Goal: Communication & Community: Participate in discussion

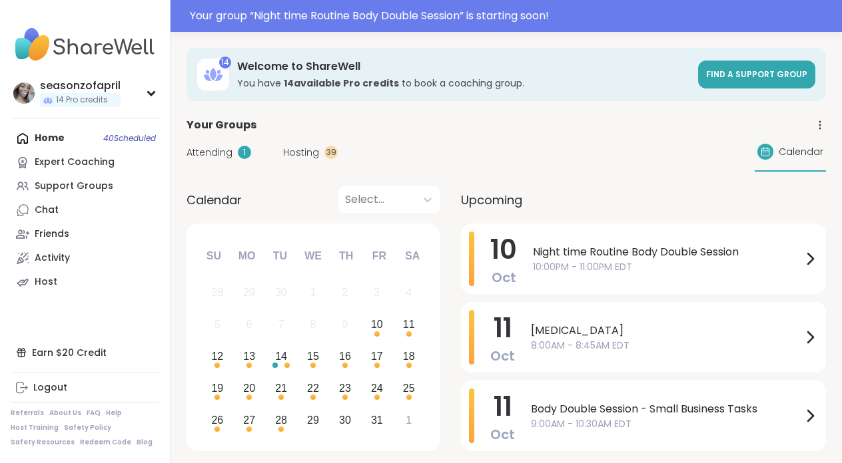
click at [573, 276] on div "Night time Routine Body Double Session 10:00PM - 11:00PM EDT" at bounding box center [675, 259] width 285 height 55
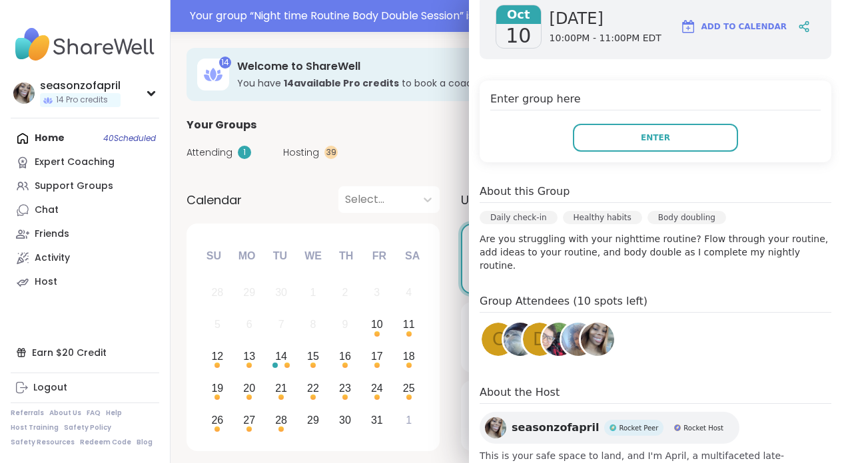
scroll to position [296, 0]
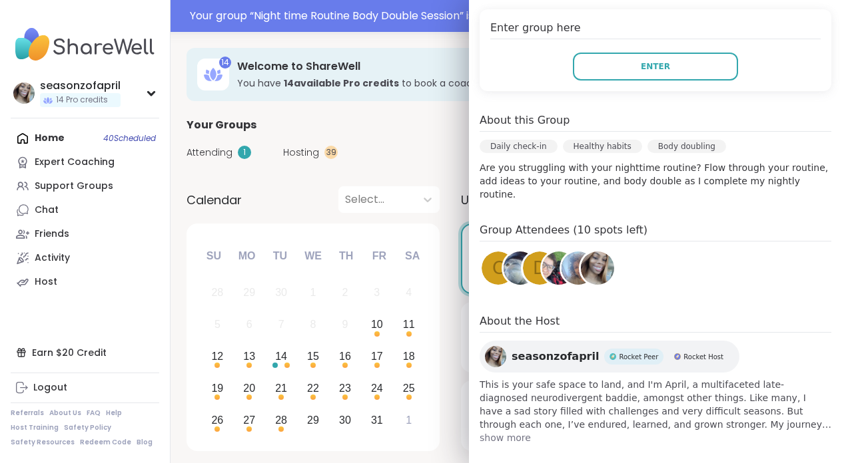
click at [529, 261] on div "d" at bounding box center [539, 268] width 33 height 33
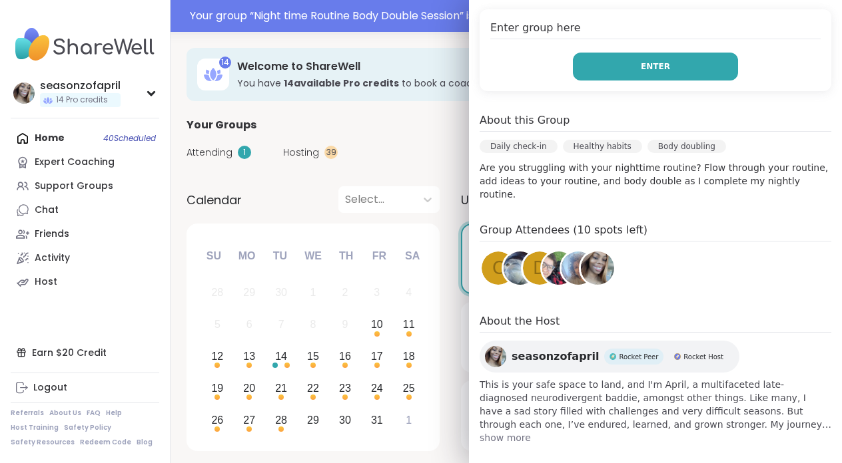
click at [680, 61] on button "Enter" at bounding box center [655, 67] width 165 height 28
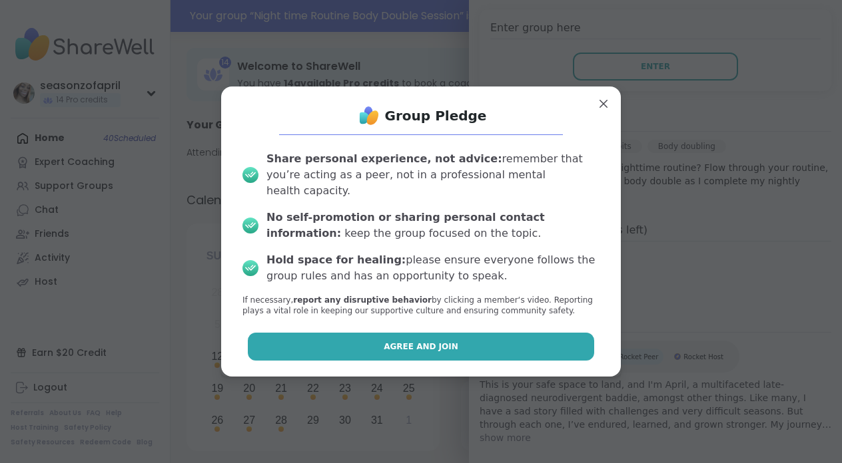
click at [468, 333] on button "Agree and Join" at bounding box center [421, 347] width 347 height 28
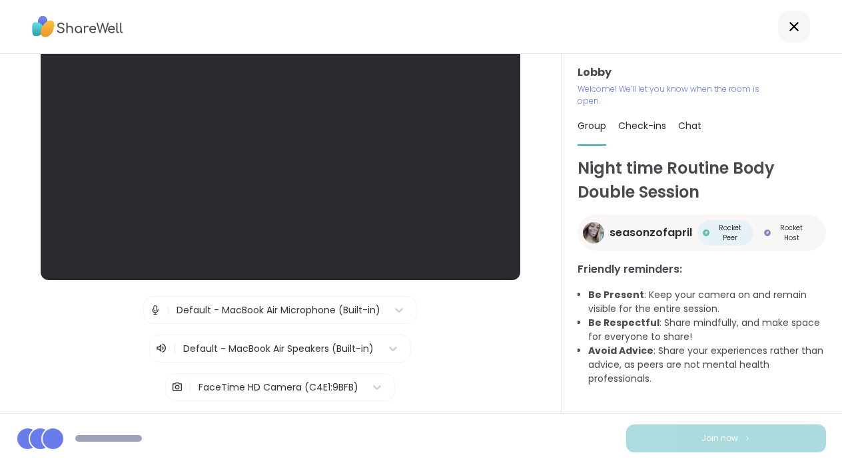
scroll to position [137, 0]
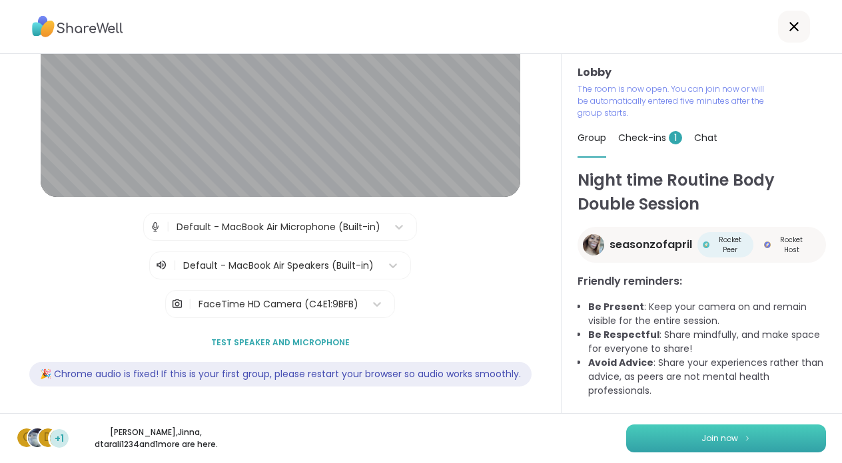
click at [785, 426] on button "Join now" at bounding box center [726, 439] width 200 height 28
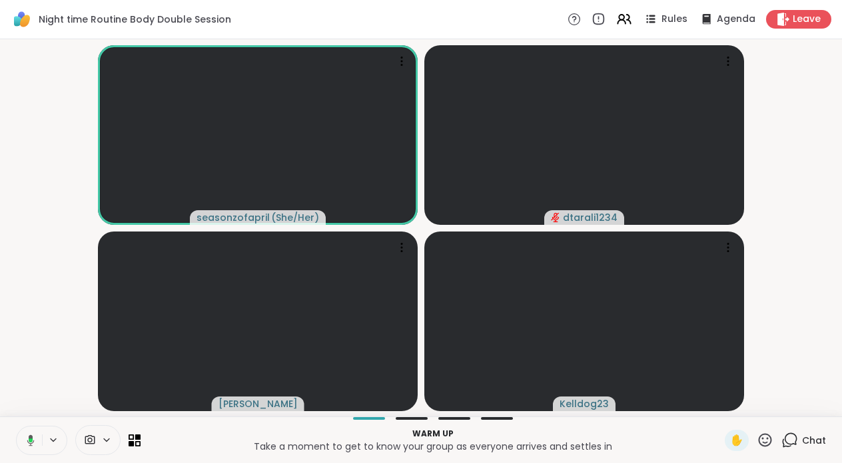
click at [32, 440] on icon at bounding box center [31, 441] width 4 height 4
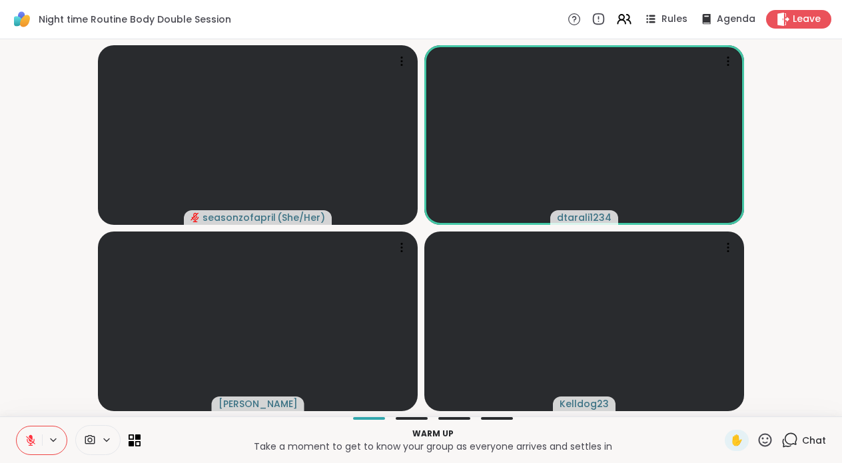
click at [32, 440] on icon at bounding box center [31, 441] width 12 height 12
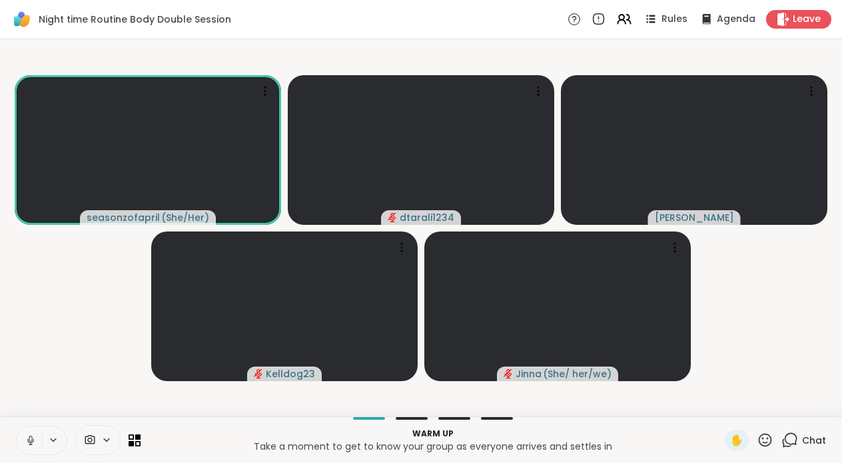
click at [24, 441] on button at bounding box center [29, 441] width 25 height 28
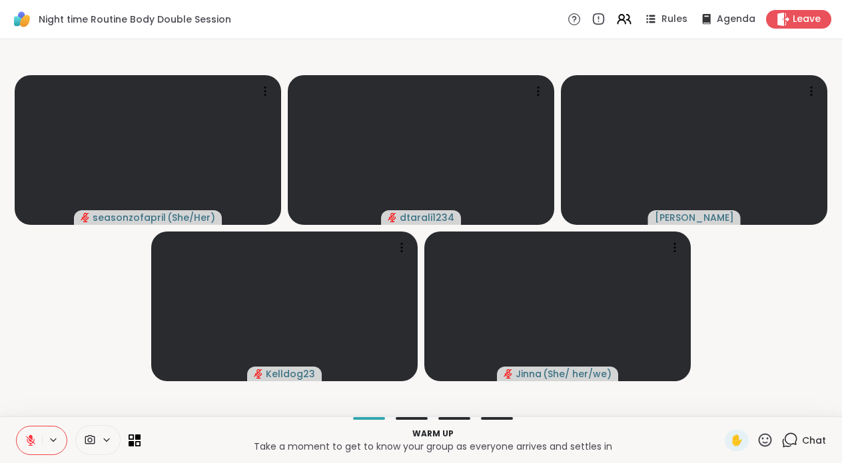
click at [804, 442] on span "Chat" at bounding box center [814, 440] width 24 height 13
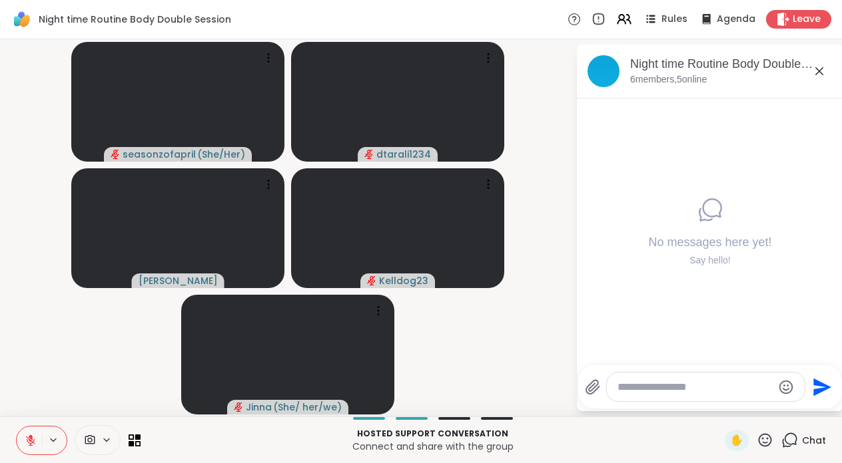
click at [27, 451] on button at bounding box center [29, 441] width 25 height 28
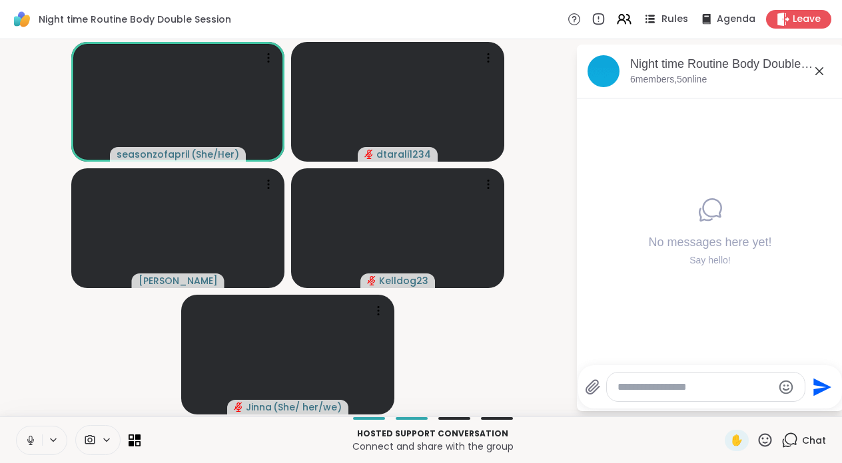
click at [654, 23] on icon at bounding box center [649, 19] width 17 height 17
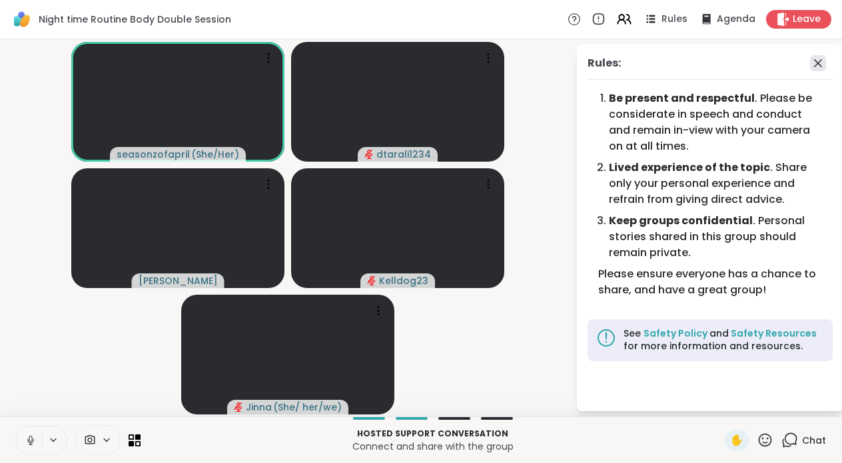
click at [816, 67] on icon at bounding box center [818, 63] width 16 height 16
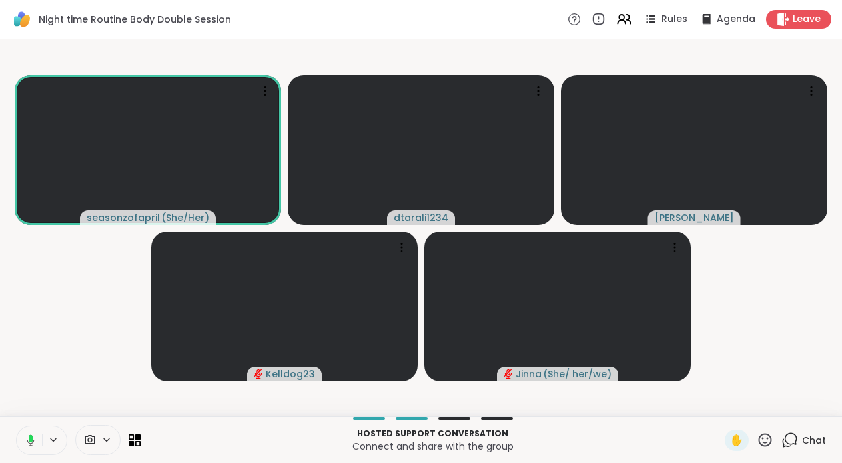
click at [25, 442] on icon at bounding box center [29, 441] width 12 height 12
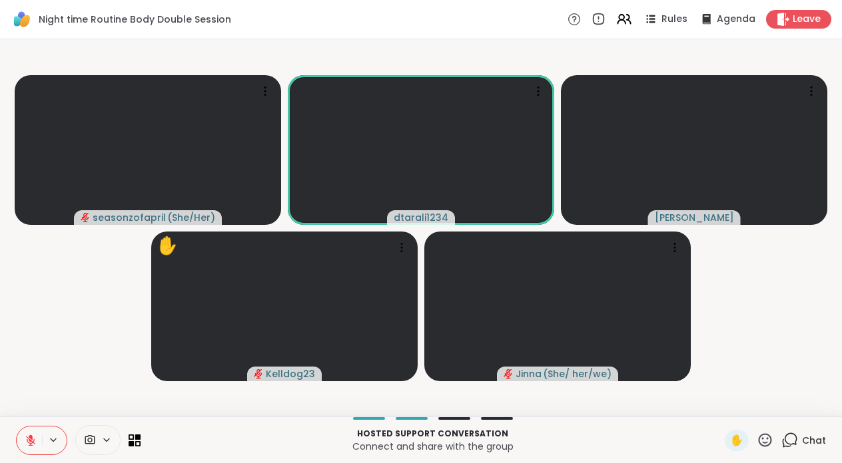
click at [25, 442] on icon at bounding box center [31, 441] width 12 height 12
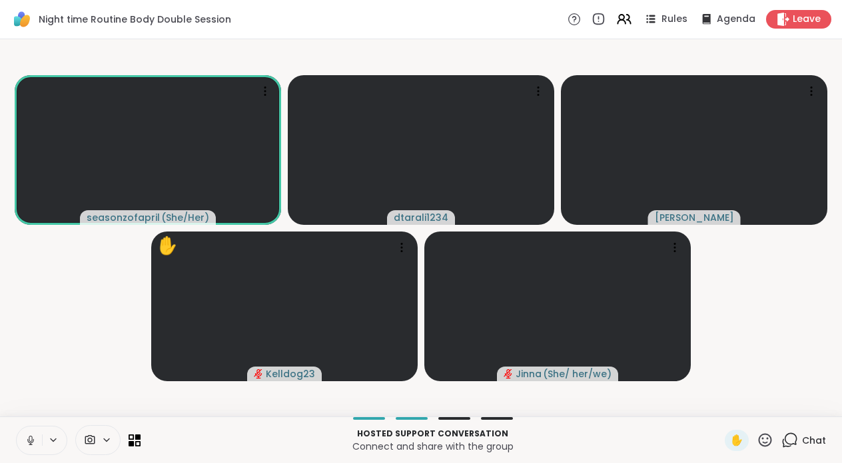
click at [25, 442] on icon at bounding box center [31, 441] width 12 height 12
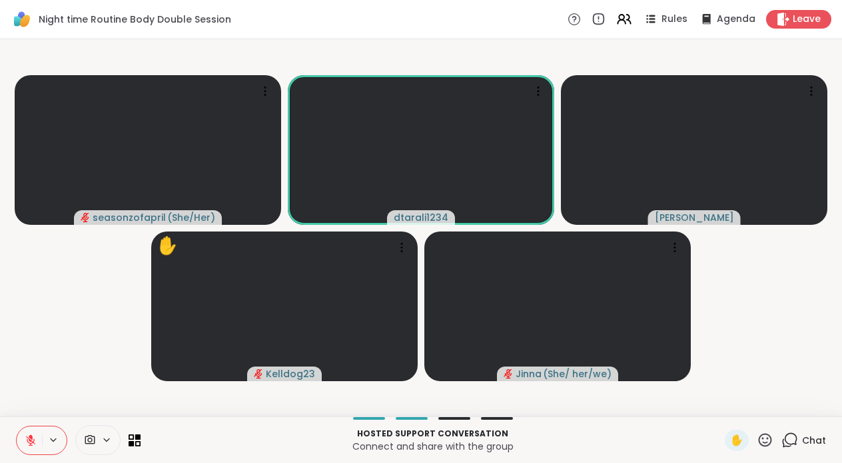
click at [25, 442] on icon at bounding box center [31, 441] width 12 height 12
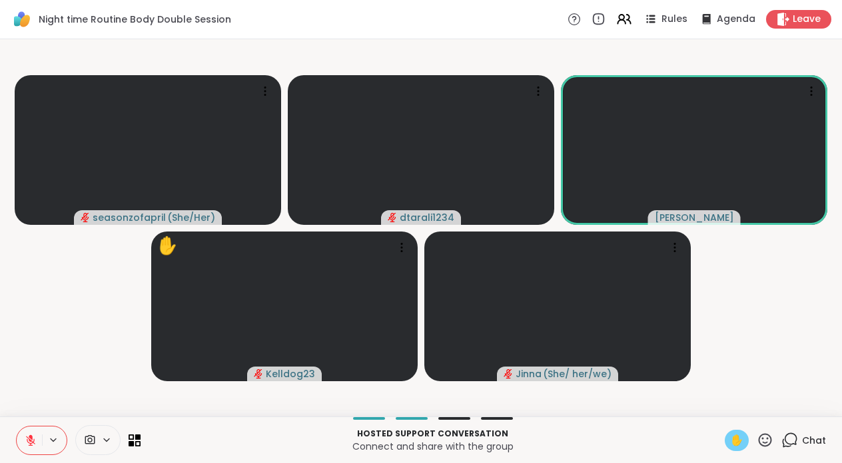
click at [744, 444] on div "✋" at bounding box center [736, 440] width 24 height 21
click at [30, 442] on icon at bounding box center [31, 441] width 12 height 12
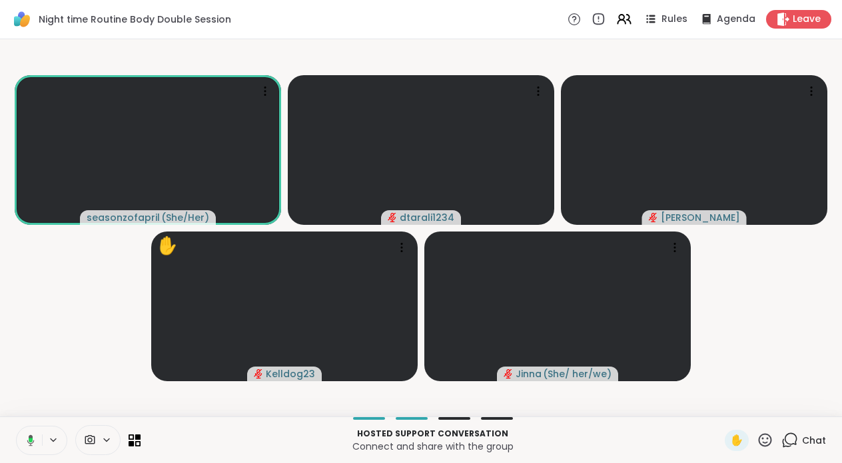
click at [30, 442] on icon at bounding box center [29, 441] width 12 height 12
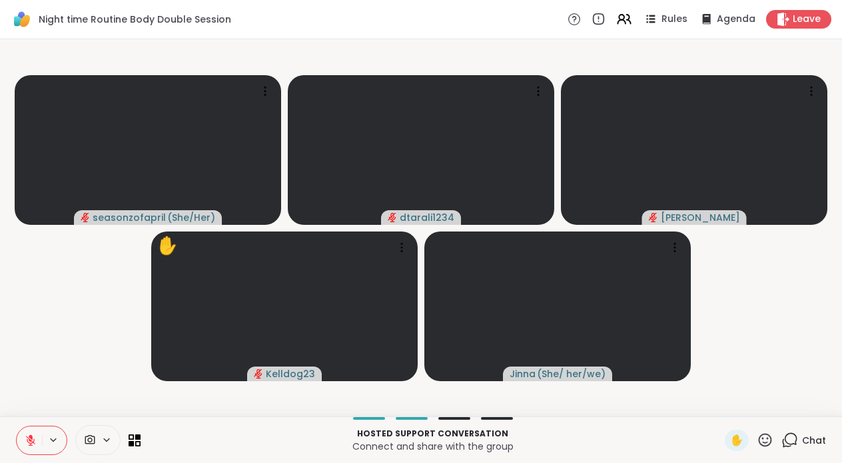
click at [29, 441] on icon at bounding box center [31, 441] width 12 height 12
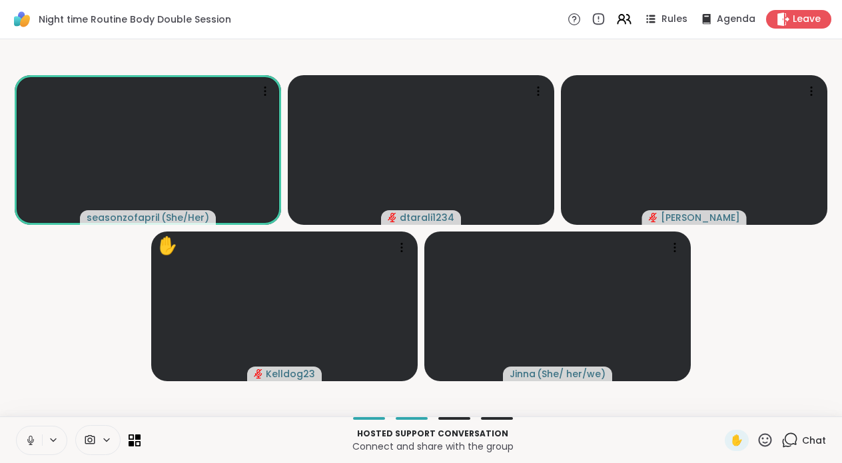
click at [34, 443] on icon at bounding box center [31, 441] width 12 height 12
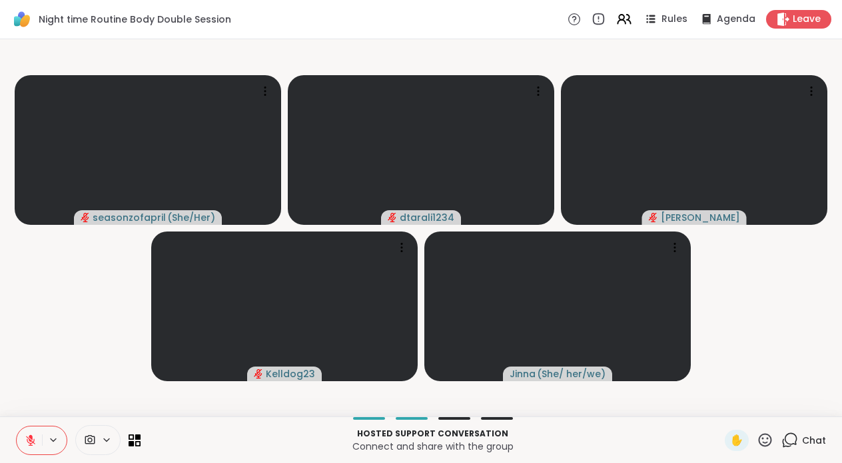
click at [32, 435] on icon at bounding box center [31, 441] width 12 height 12
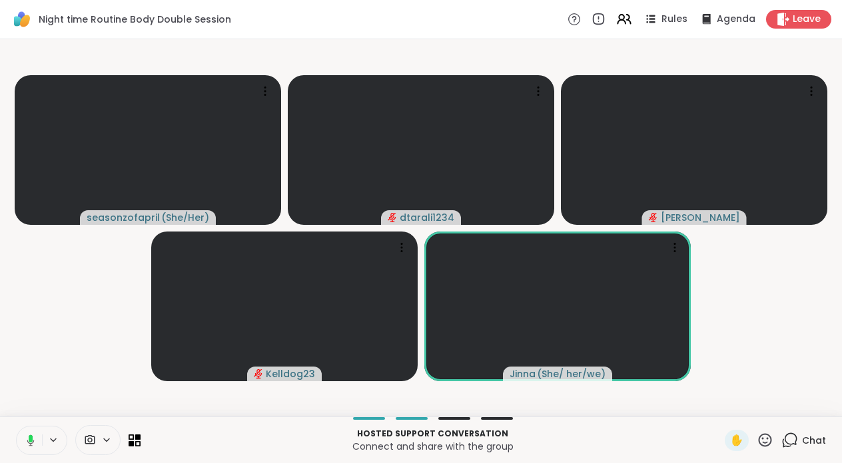
click at [32, 435] on icon at bounding box center [29, 441] width 12 height 12
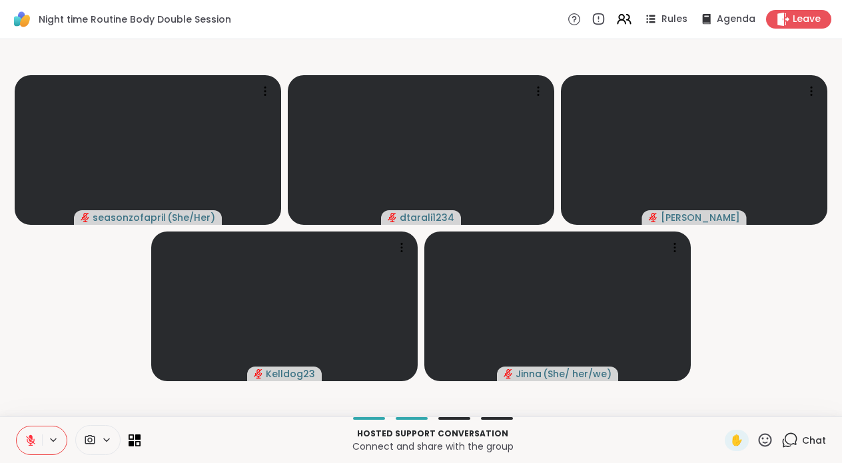
click at [32, 435] on icon at bounding box center [31, 441] width 12 height 12
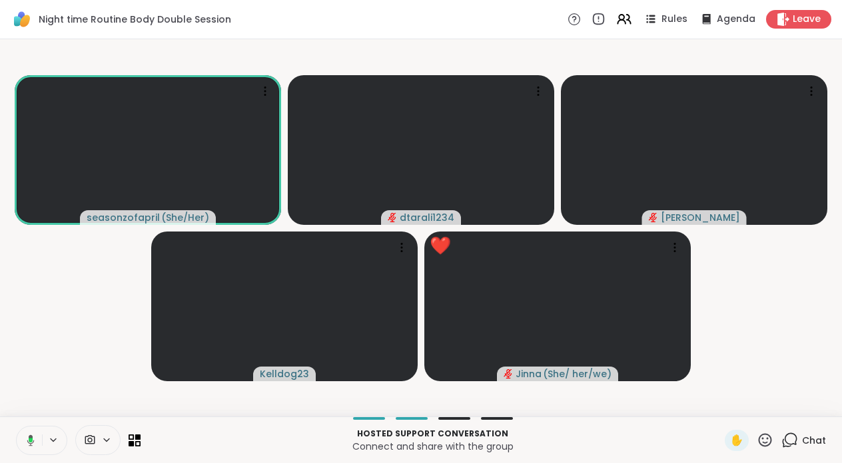
click at [772, 439] on icon at bounding box center [764, 440] width 17 height 17
click at [730, 415] on div "✋ ❤️ 👍 🌟 🎉" at bounding box center [769, 405] width 133 height 43
click at [761, 441] on icon at bounding box center [764, 440] width 17 height 17
click at [732, 403] on span "❤️" at bounding box center [725, 405] width 13 height 16
click at [33, 437] on icon at bounding box center [31, 441] width 12 height 12
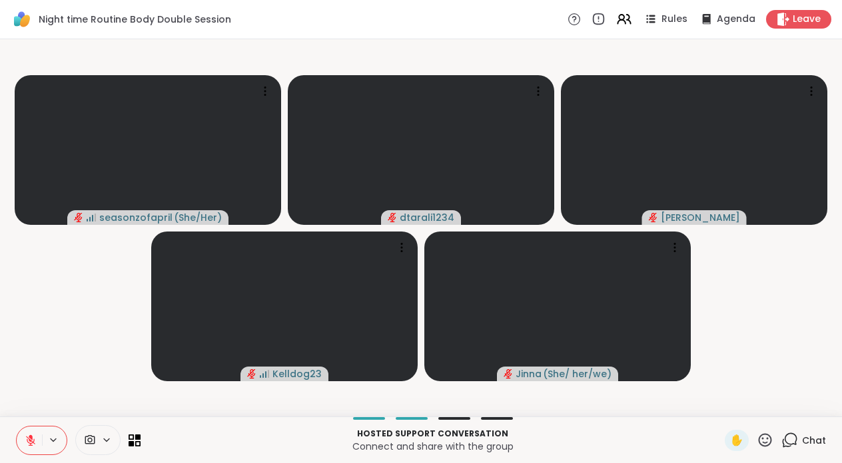
click at [35, 443] on icon at bounding box center [31, 441] width 12 height 12
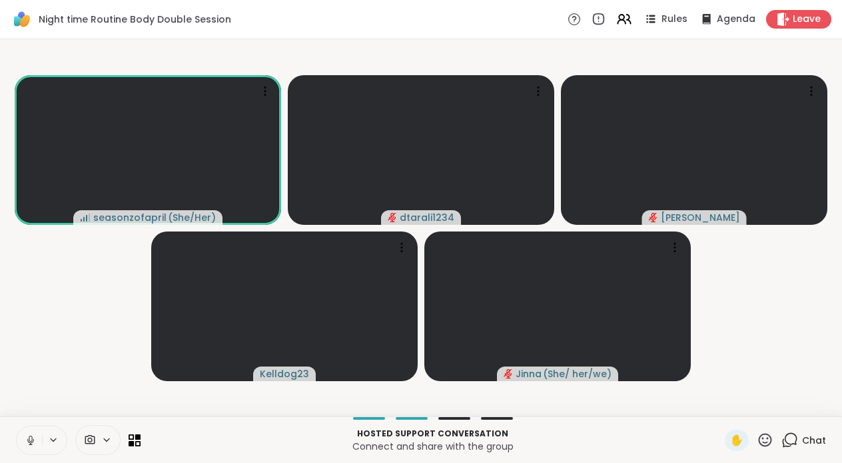
click at [35, 443] on icon at bounding box center [31, 441] width 12 height 12
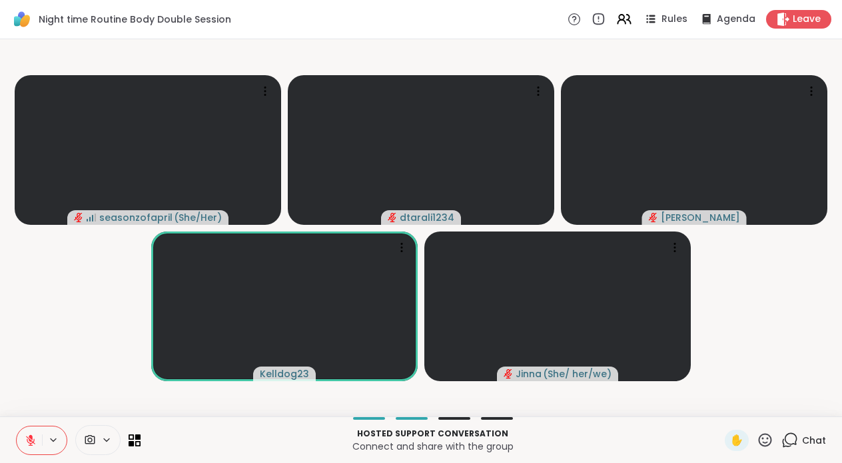
click at [35, 443] on icon at bounding box center [31, 441] width 12 height 12
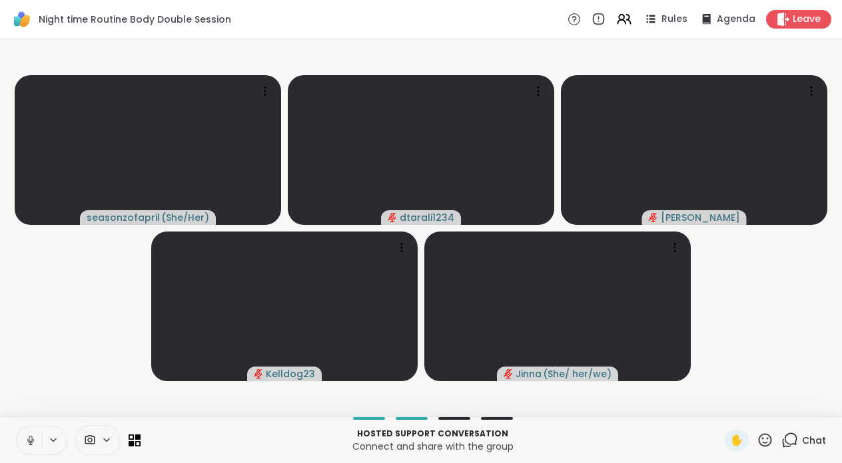
click at [30, 442] on icon at bounding box center [31, 441] width 12 height 12
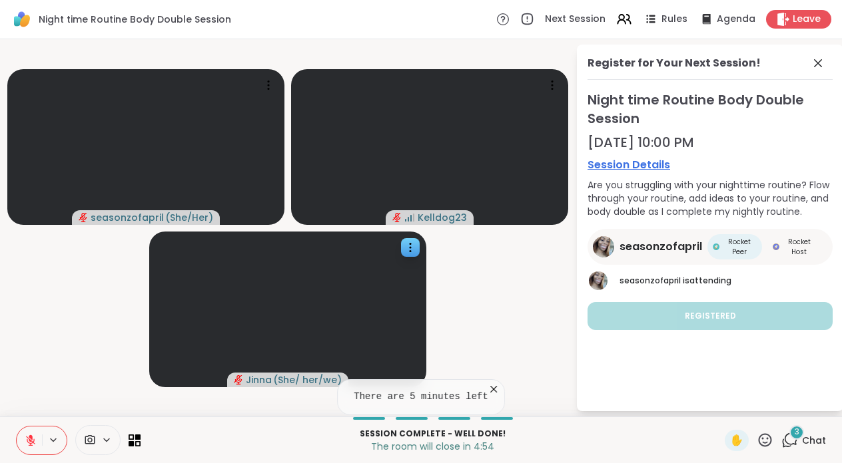
click at [572, 341] on div "Register for Your Next Session! Night time Routine Body Double Session Oct 17, …" at bounding box center [700, 228] width 266 height 367
click at [497, 389] on icon at bounding box center [493, 389] width 13 height 13
click at [824, 63] on icon at bounding box center [818, 63] width 16 height 16
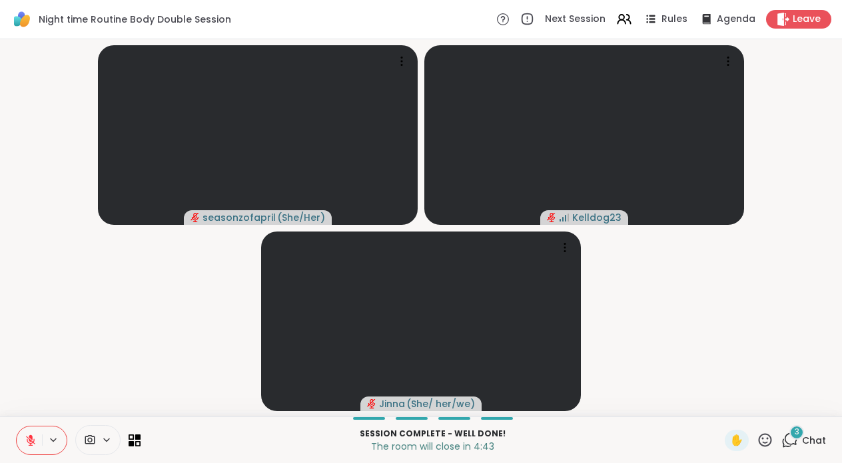
click at [794, 443] on icon at bounding box center [789, 440] width 17 height 17
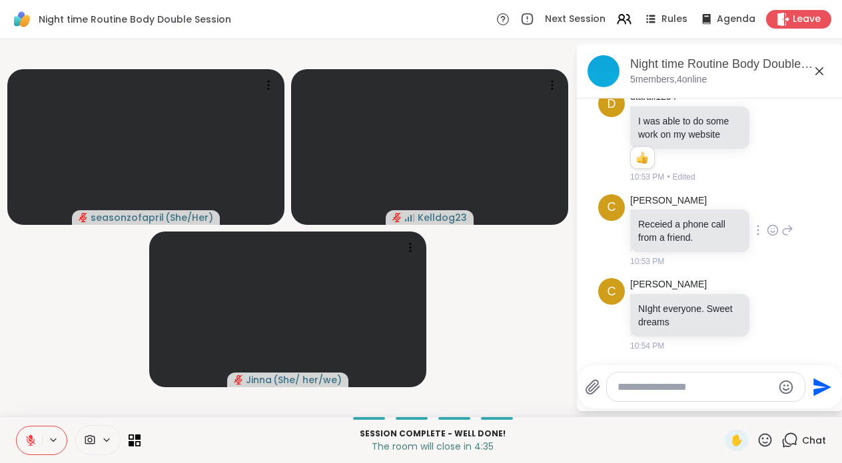
scroll to position [0, 0]
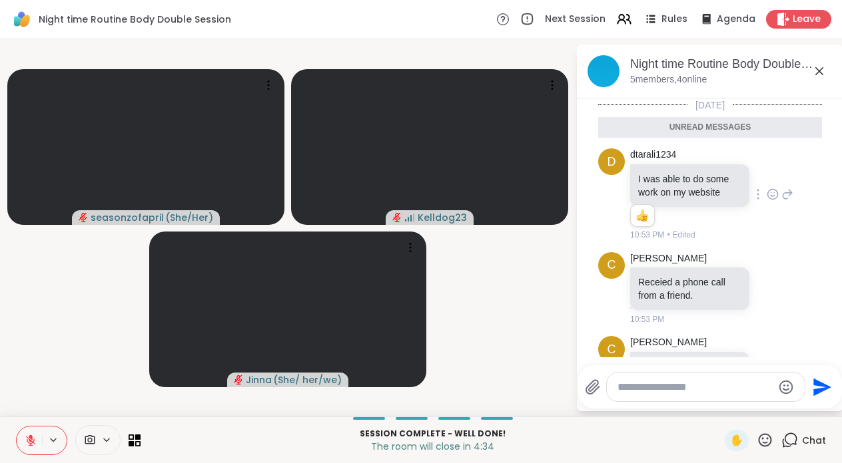
click at [774, 197] on icon at bounding box center [772, 194] width 12 height 13
click at [664, 174] on div "Select Reaction: Heart" at bounding box center [666, 173] width 12 height 12
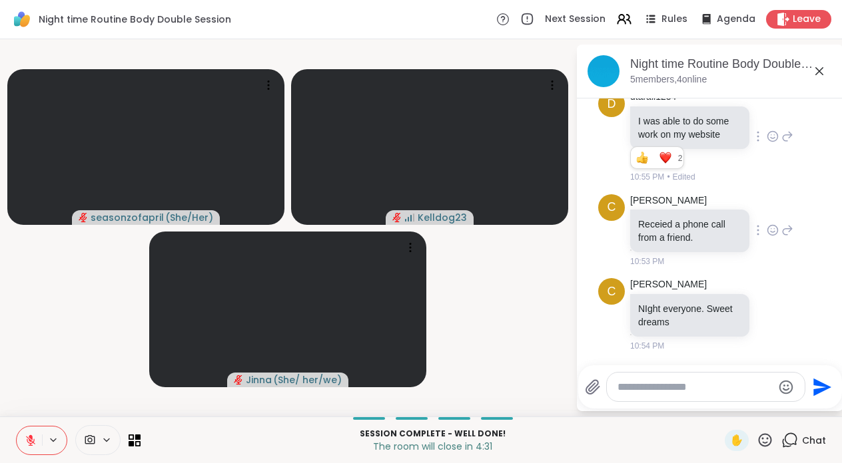
click at [774, 232] on icon at bounding box center [772, 230] width 12 height 13
click at [672, 209] on div "Select Reaction: Heart" at bounding box center [666, 209] width 12 height 12
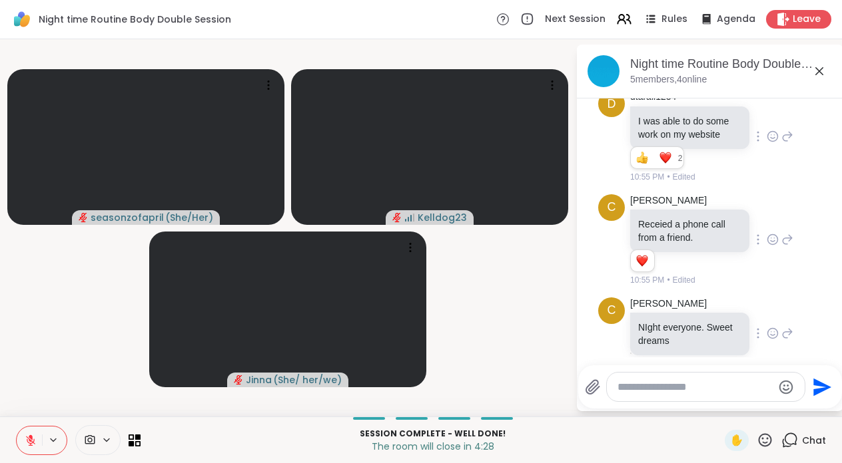
click at [765, 339] on div at bounding box center [772, 334] width 41 height 16
click at [778, 332] on icon at bounding box center [772, 333] width 12 height 13
click at [671, 316] on div "Select Reaction: Heart" at bounding box center [666, 312] width 12 height 12
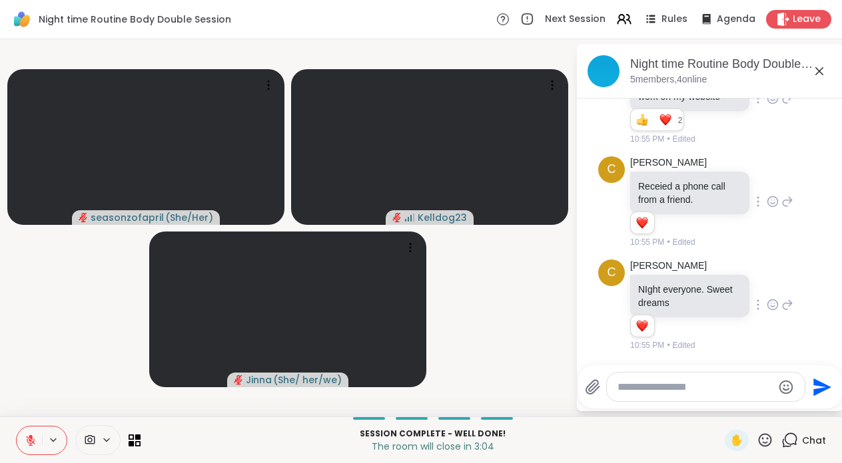
click at [37, 442] on button at bounding box center [29, 441] width 25 height 28
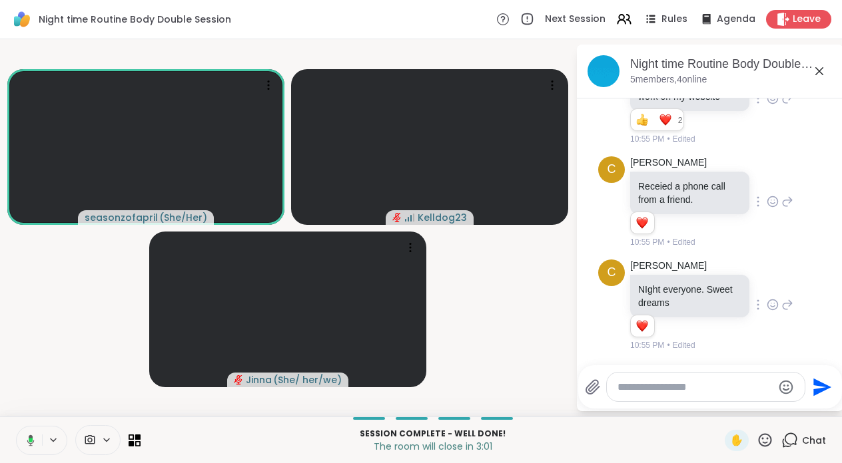
click at [825, 70] on icon at bounding box center [819, 71] width 16 height 16
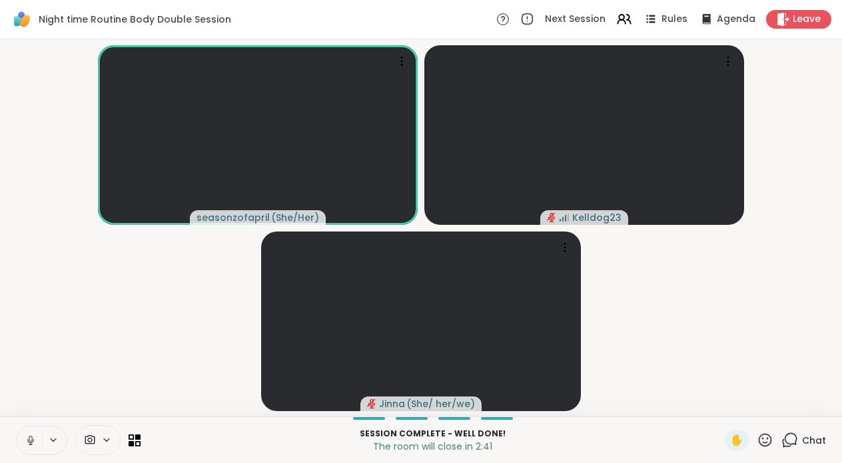
click at [32, 447] on button at bounding box center [29, 441] width 25 height 28
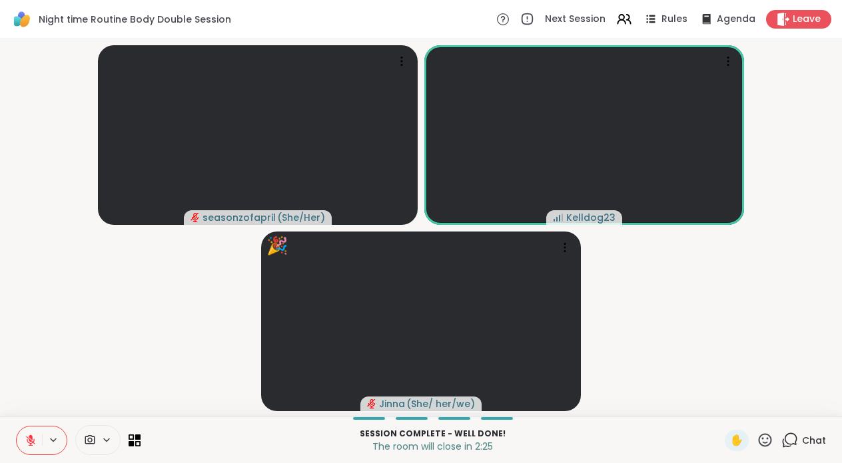
click at [32, 447] on button at bounding box center [29, 441] width 25 height 28
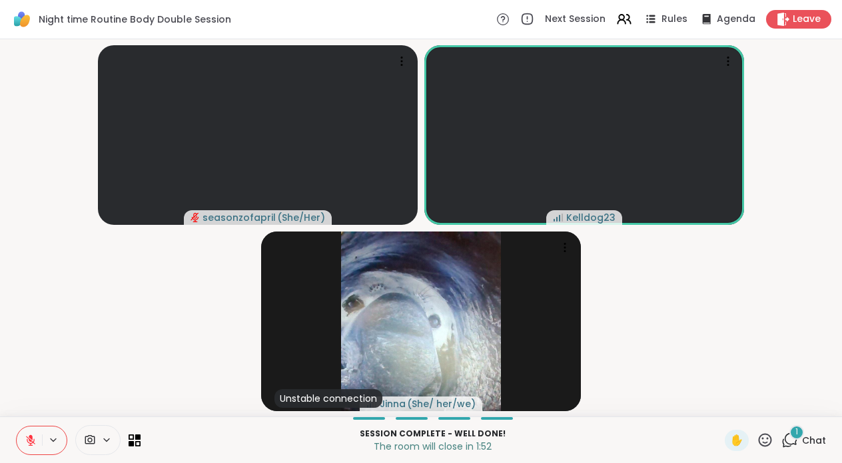
click at [798, 442] on icon at bounding box center [789, 440] width 17 height 17
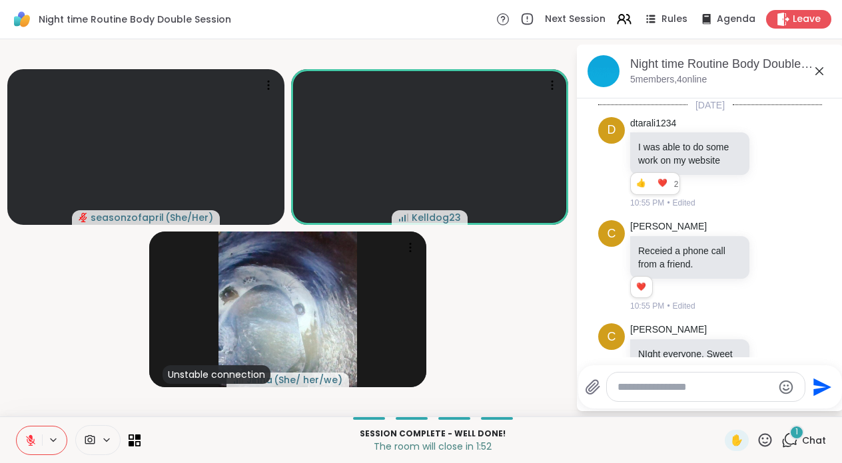
scroll to position [180, 0]
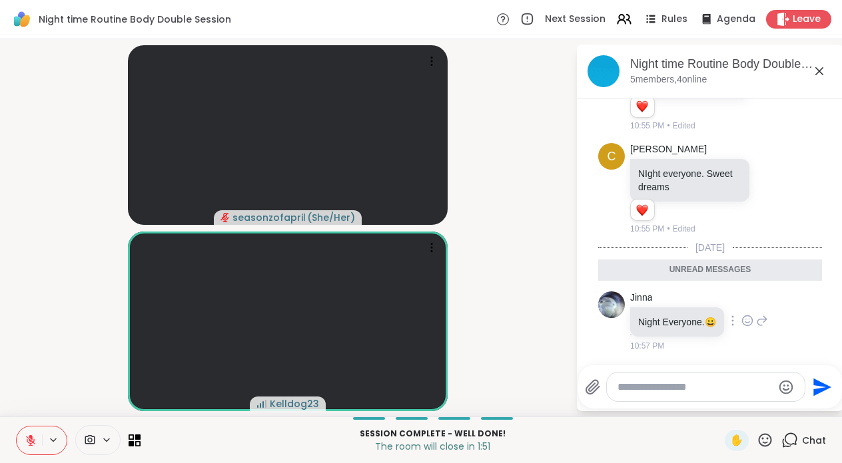
click at [750, 328] on div at bounding box center [747, 321] width 12 height 16
click at [736, 285] on ul at bounding box center [747, 299] width 154 height 37
click at [23, 451] on button at bounding box center [29, 441] width 25 height 28
click at [745, 323] on icon at bounding box center [747, 322] width 4 height 1
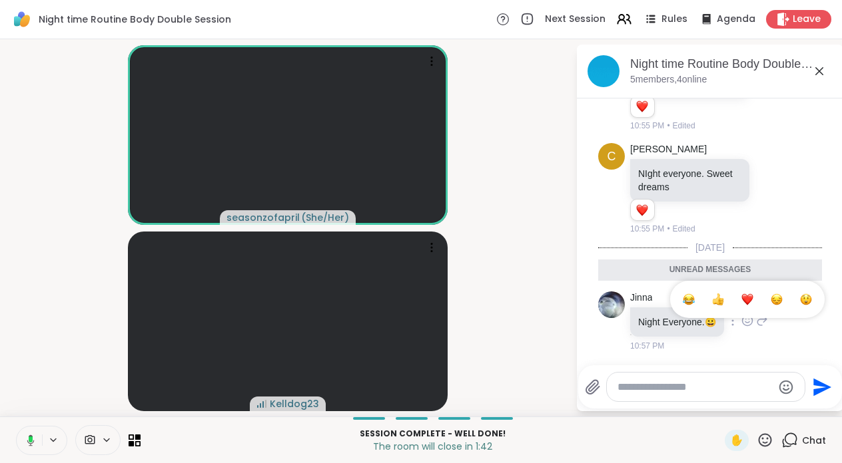
click at [744, 305] on div "Select Reaction: Heart" at bounding box center [747, 300] width 12 height 12
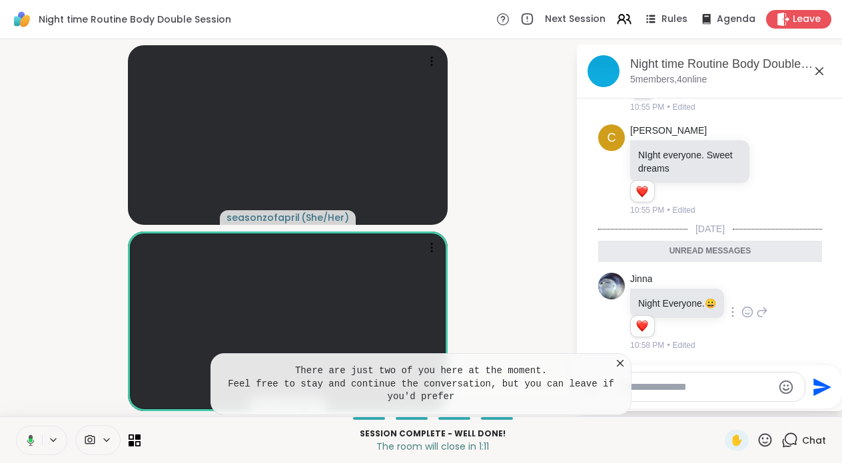
click at [620, 362] on icon at bounding box center [619, 363] width 13 height 13
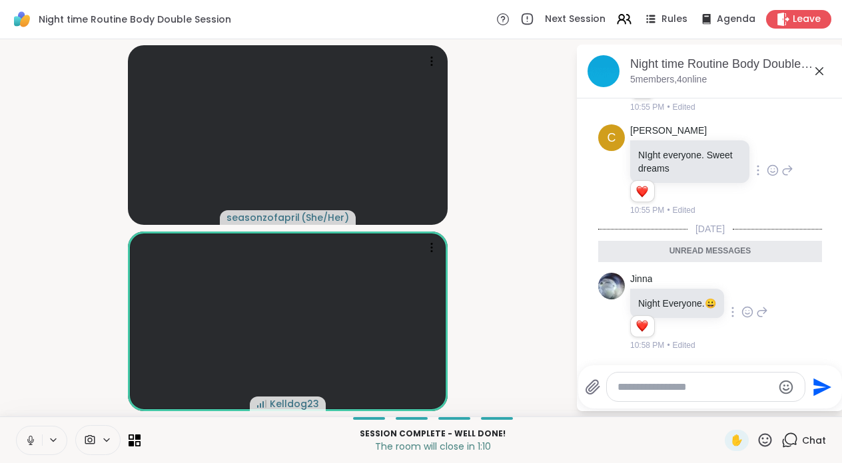
click at [676, 135] on div "Cyndy" at bounding box center [691, 131] width 122 height 13
click at [824, 75] on icon at bounding box center [819, 71] width 16 height 16
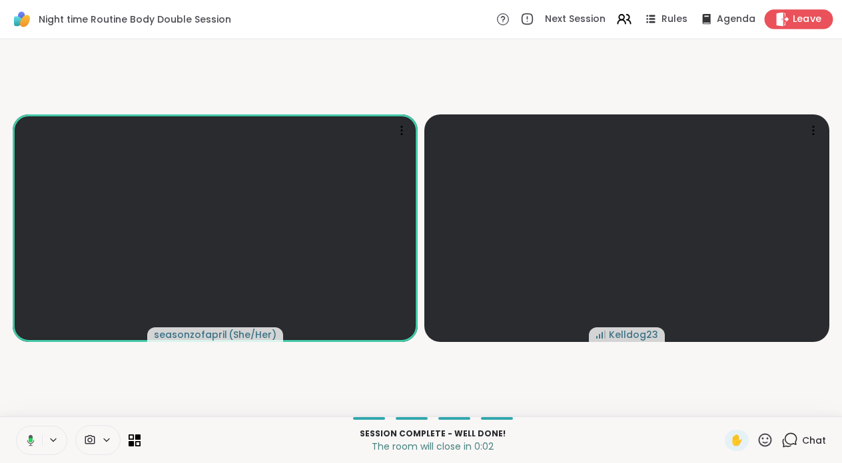
click at [808, 14] on span "Leave" at bounding box center [806, 20] width 29 height 14
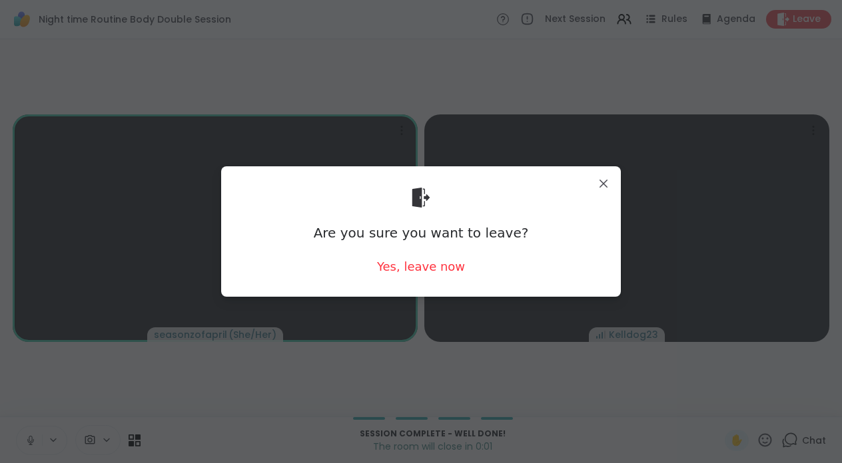
click at [465, 270] on div "Are you sure you want to leave? Yes, leave now" at bounding box center [421, 231] width 378 height 109
click at [427, 265] on div "Yes, leave now" at bounding box center [421, 266] width 88 height 17
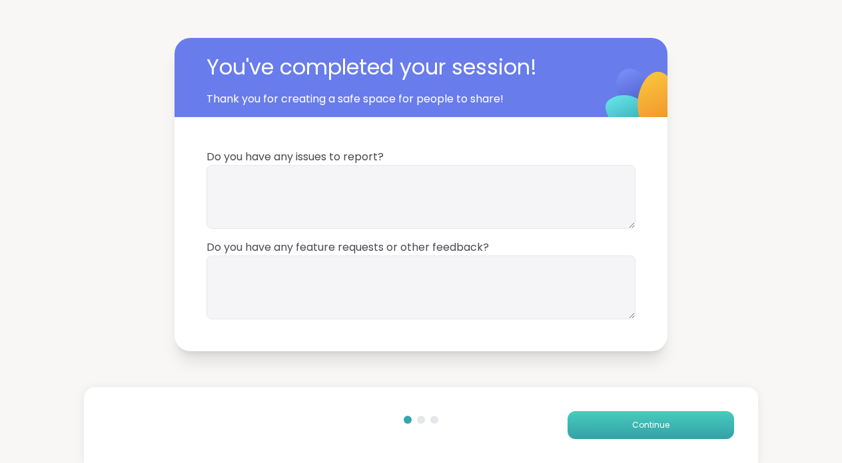
click at [656, 426] on span "Continue" at bounding box center [650, 425] width 37 height 12
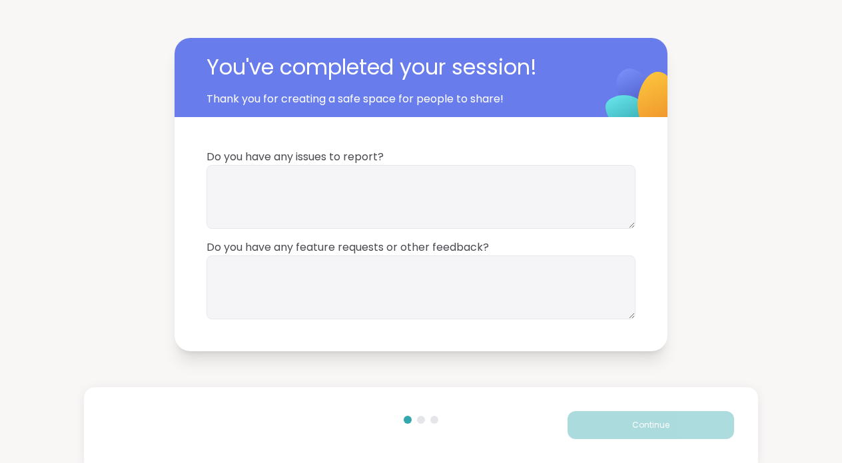
click at [656, 426] on span "Continue" at bounding box center [650, 425] width 37 height 12
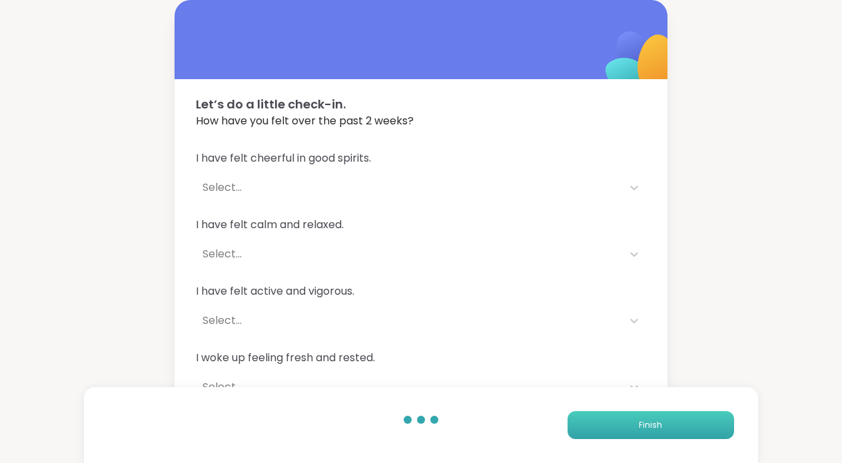
click at [660, 431] on button "Finish" at bounding box center [650, 425] width 166 height 28
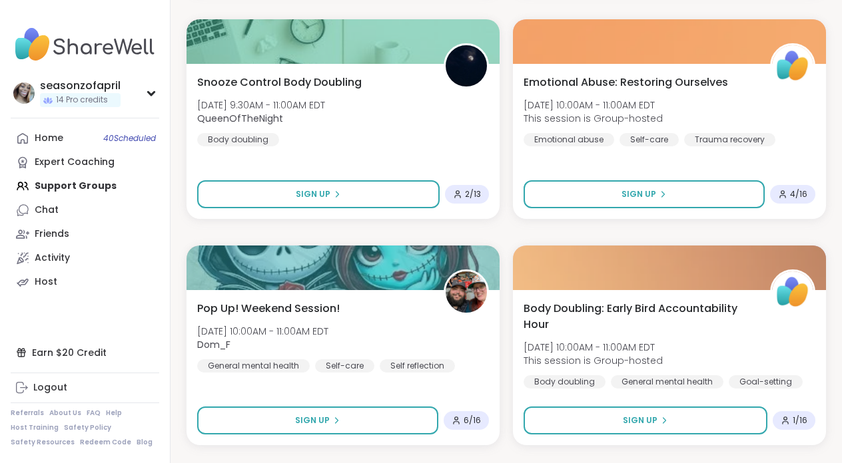
scroll to position [1358, 0]
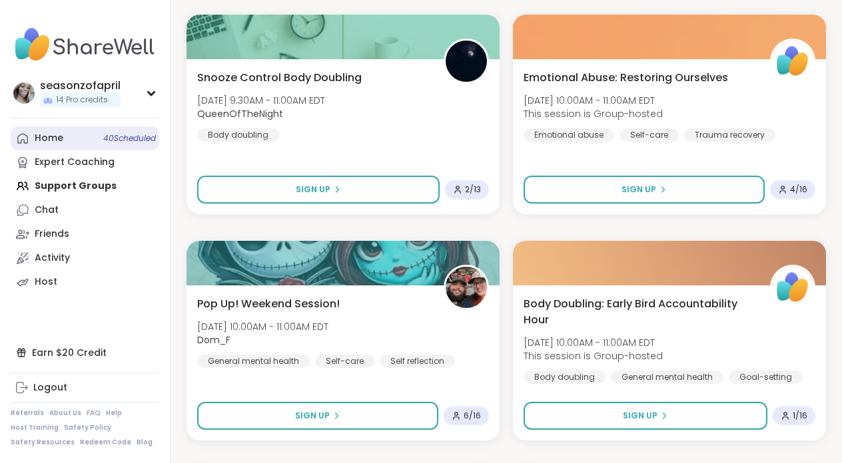
click at [81, 145] on link "Home 40 Scheduled" at bounding box center [85, 139] width 148 height 24
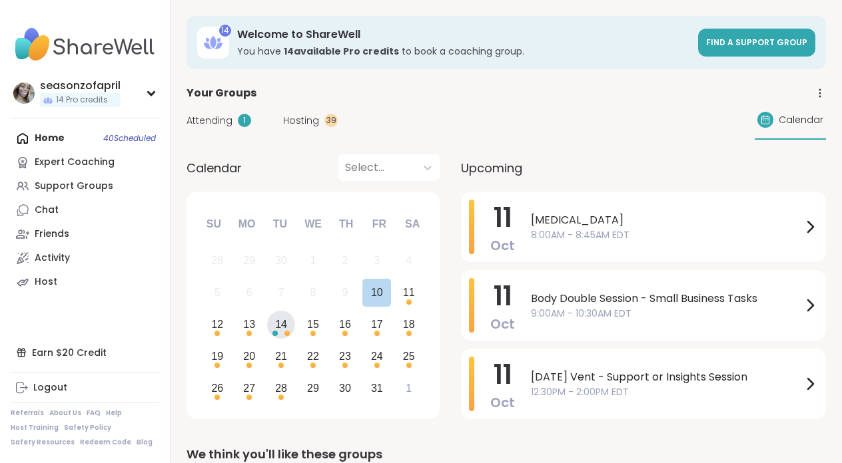
click at [290, 331] on div "14" at bounding box center [281, 325] width 29 height 29
